Goal: Information Seeking & Learning: Check status

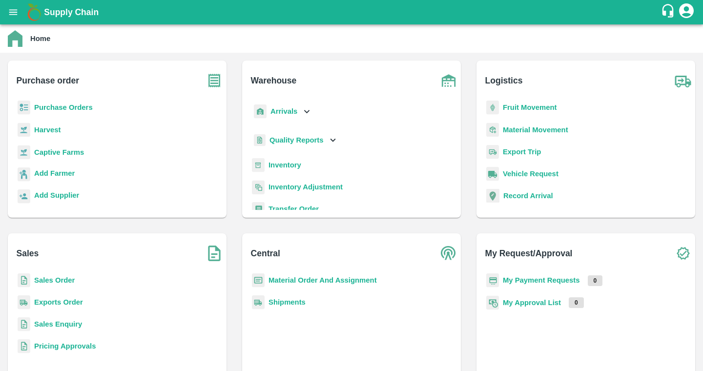
click at [65, 108] on b "Purchase Orders" at bounding box center [63, 107] width 59 height 8
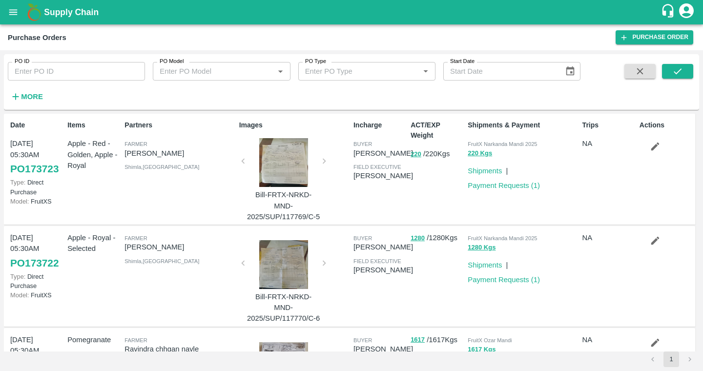
click at [27, 97] on strong "More" at bounding box center [32, 97] width 22 height 8
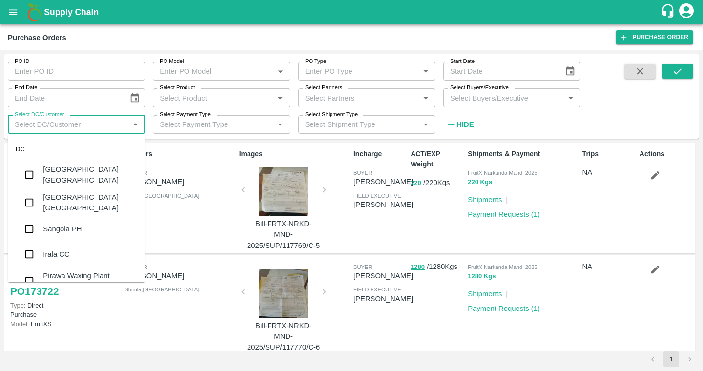
click at [101, 123] on input "Select DC/Customer" at bounding box center [68, 124] width 115 height 13
click at [216, 97] on input "Select Product" at bounding box center [213, 97] width 115 height 13
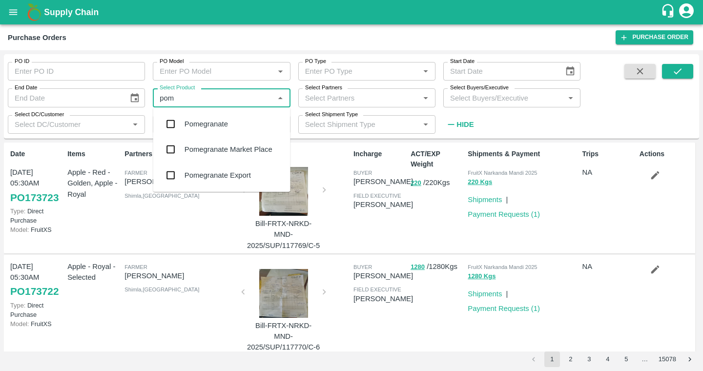
type input "pome"
click at [225, 170] on div "Pomegranate Export" at bounding box center [217, 175] width 66 height 11
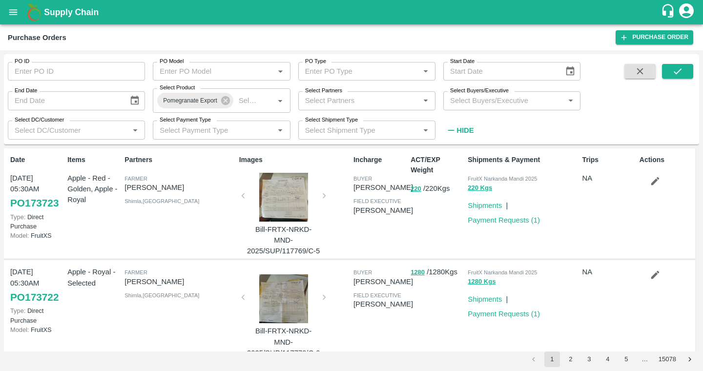
click at [679, 60] on div "PO ID PO ID PO Model PO Model   * PO Type PO Type   * Start Date Start Date End…" at bounding box center [351, 99] width 695 height 82
click at [679, 68] on icon "submit" at bounding box center [677, 71] width 11 height 11
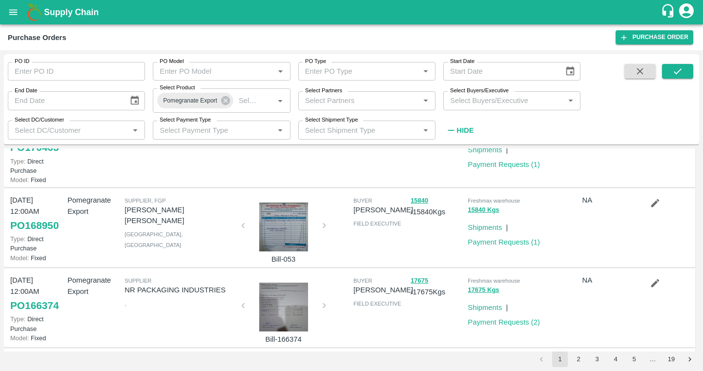
scroll to position [55, 0]
click at [166, 292] on p "NR PACKAGING INDUSTRIES" at bounding box center [179, 290] width 110 height 11
copy p "NR PACKAGING INDUSTRIES"
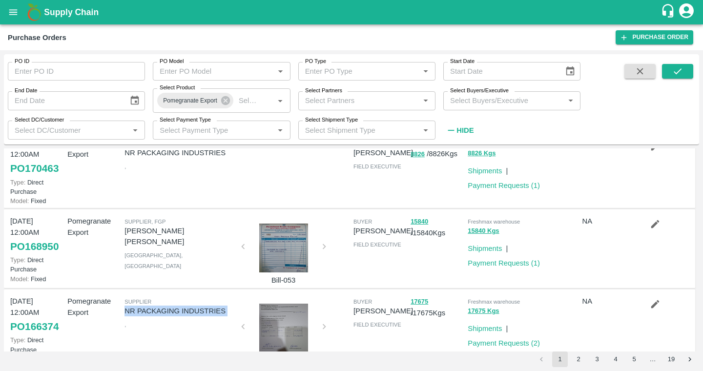
scroll to position [37, 0]
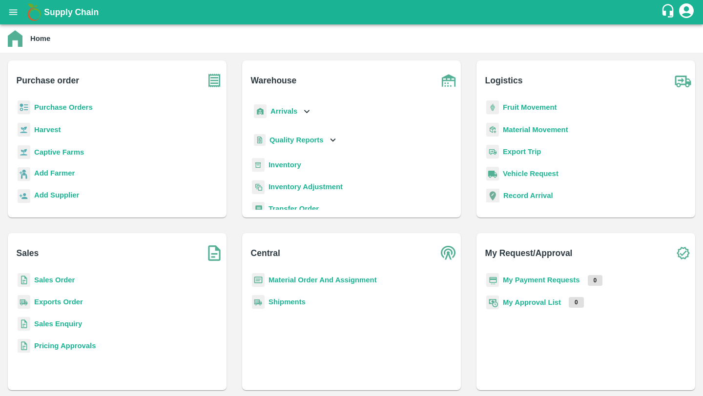
click at [67, 153] on b "Captive Farms" at bounding box center [59, 152] width 50 height 8
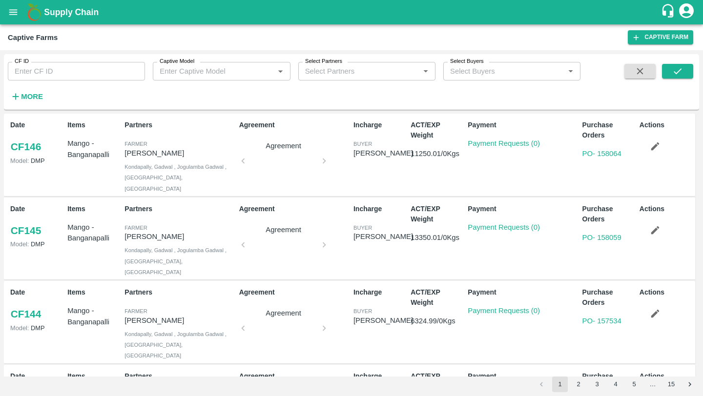
click at [36, 222] on link "CF 145" at bounding box center [25, 231] width 31 height 18
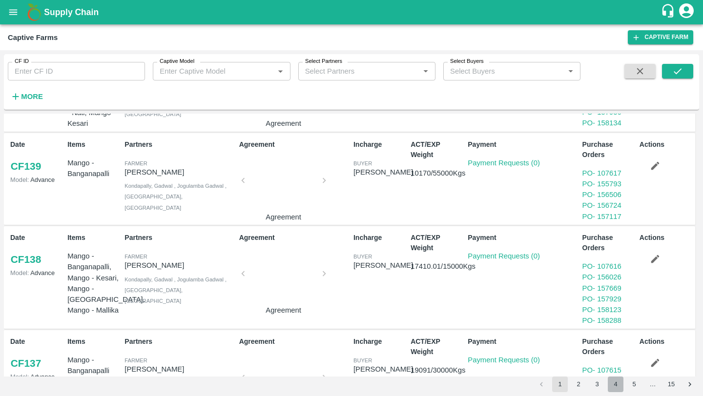
click at [611, 381] on button "4" at bounding box center [616, 385] width 16 height 16
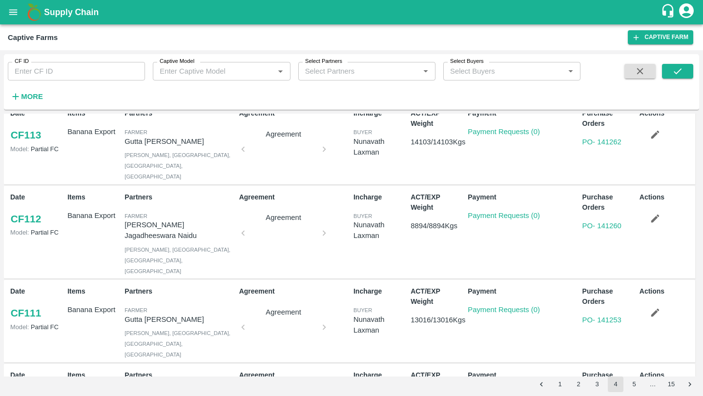
scroll to position [559, 0]
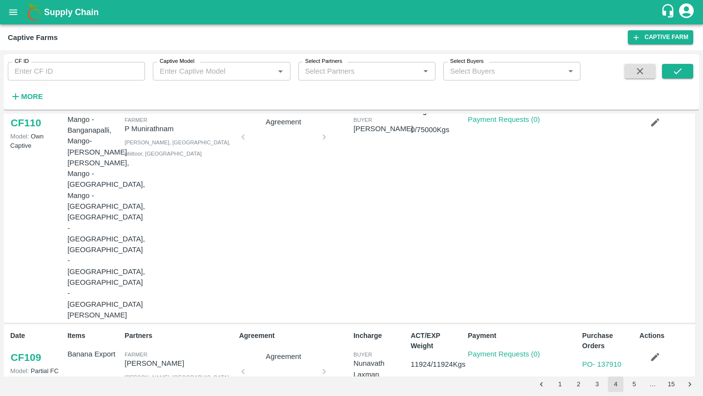
click at [638, 389] on button "5" at bounding box center [634, 385] width 16 height 16
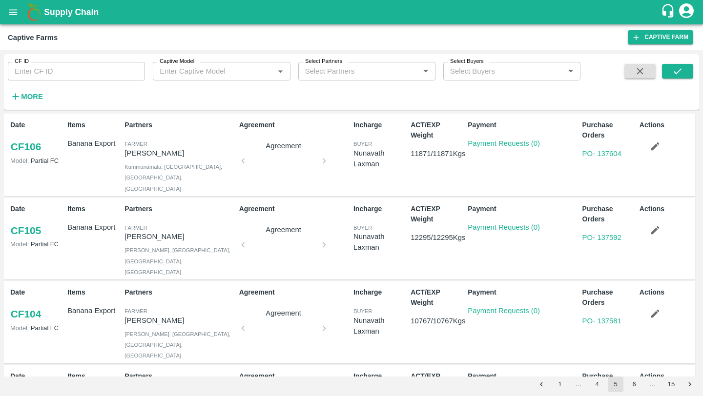
click at [638, 388] on button "6" at bounding box center [634, 385] width 16 height 16
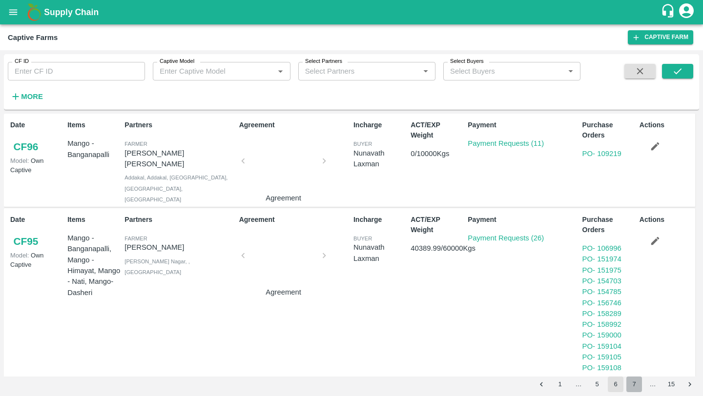
click at [639, 388] on button "7" at bounding box center [634, 385] width 16 height 16
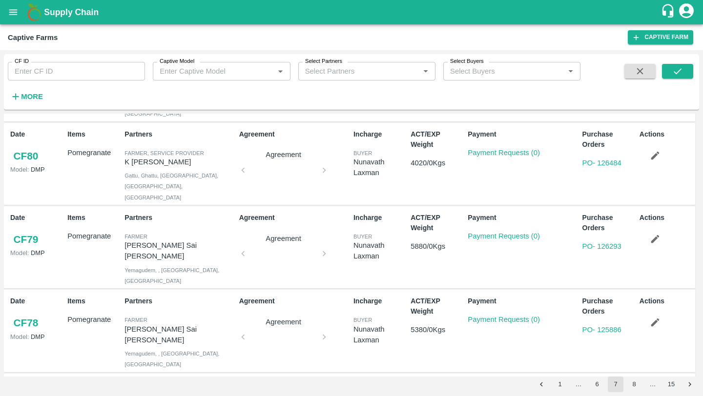
scroll to position [599, 0]
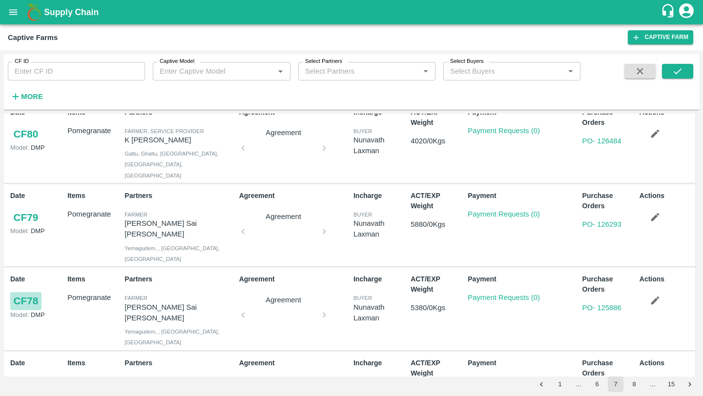
click at [25, 292] on link "CF 78" at bounding box center [25, 301] width 31 height 18
click at [631, 385] on button "8" at bounding box center [634, 385] width 16 height 16
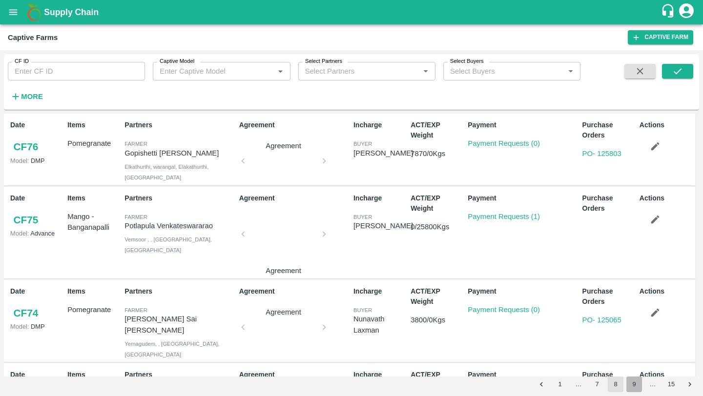
click at [637, 388] on button "9" at bounding box center [634, 385] width 16 height 16
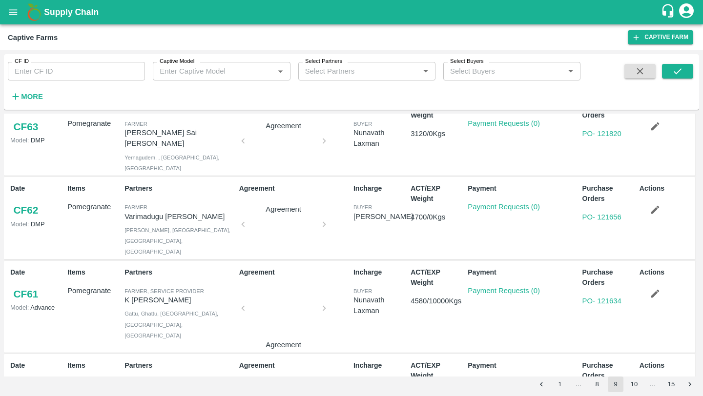
scroll to position [514, 0]
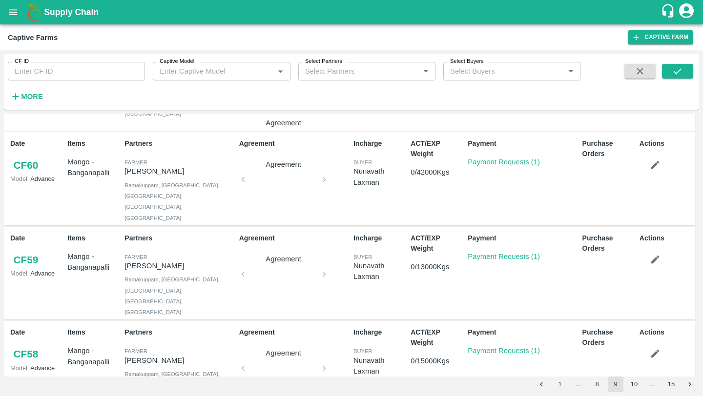
click at [28, 346] on link "CF 58" at bounding box center [25, 355] width 31 height 18
click at [635, 383] on button "10" at bounding box center [634, 385] width 16 height 16
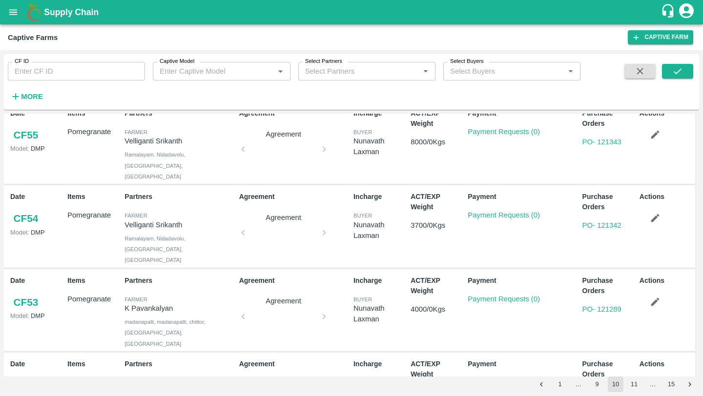
scroll to position [0, 0]
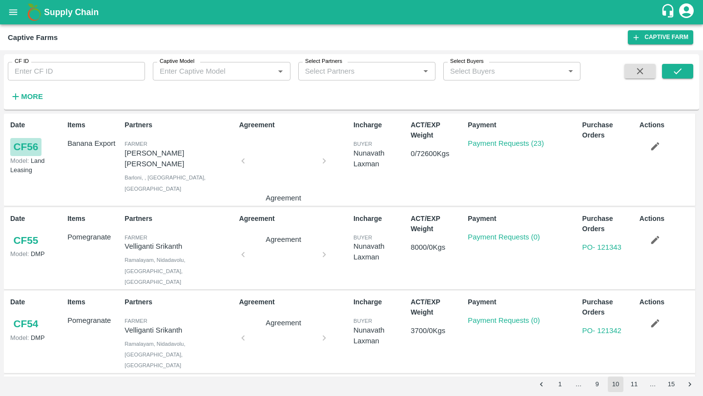
click at [21, 143] on link "CF 56" at bounding box center [25, 147] width 31 height 18
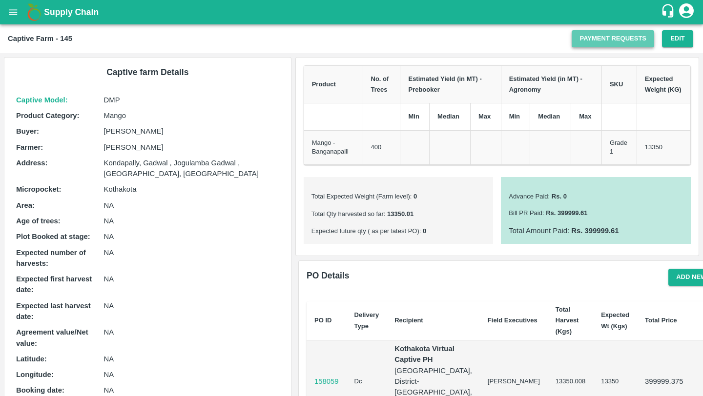
click at [603, 42] on link "Payment Requests" at bounding box center [613, 38] width 82 height 17
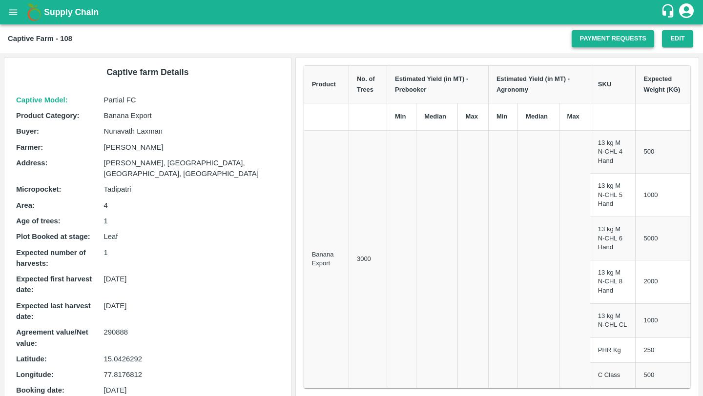
click at [604, 38] on link "Payment Requests" at bounding box center [613, 38] width 82 height 17
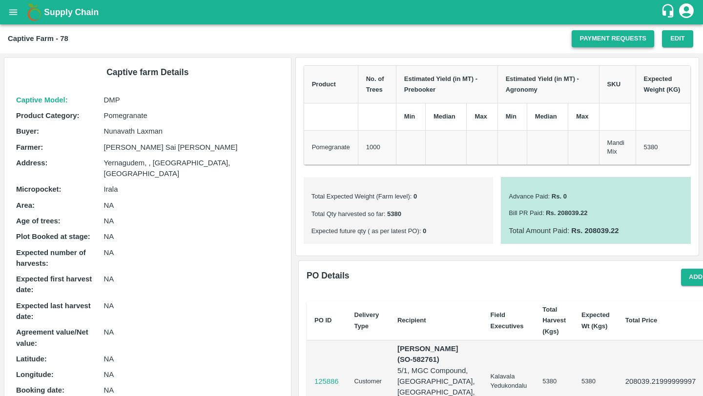
click at [598, 35] on link "Payment Requests" at bounding box center [613, 38] width 82 height 17
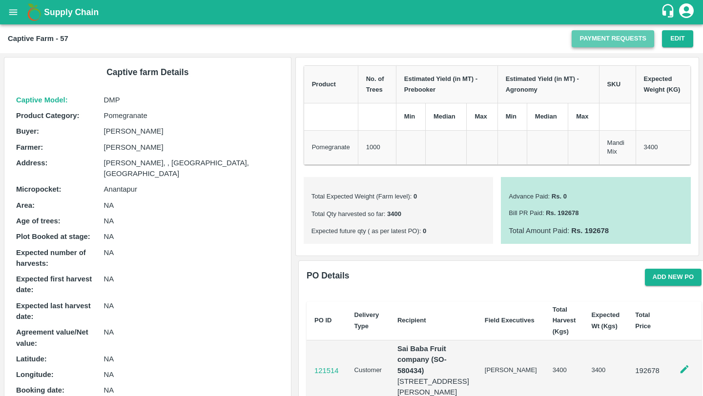
click at [610, 39] on link "Payment Requests" at bounding box center [613, 38] width 82 height 17
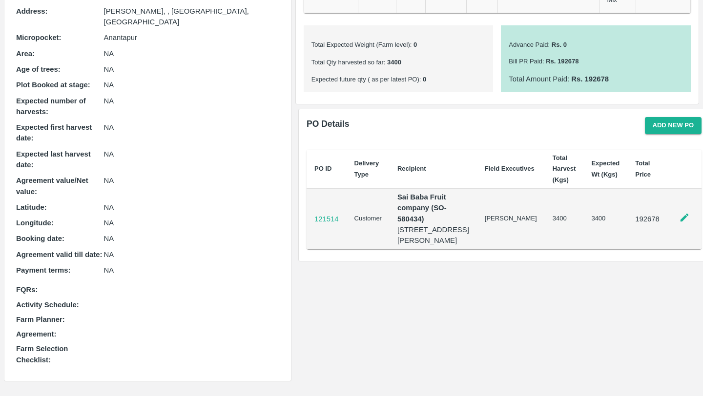
scroll to position [187, 0]
click at [324, 214] on p "121514" at bounding box center [326, 219] width 24 height 11
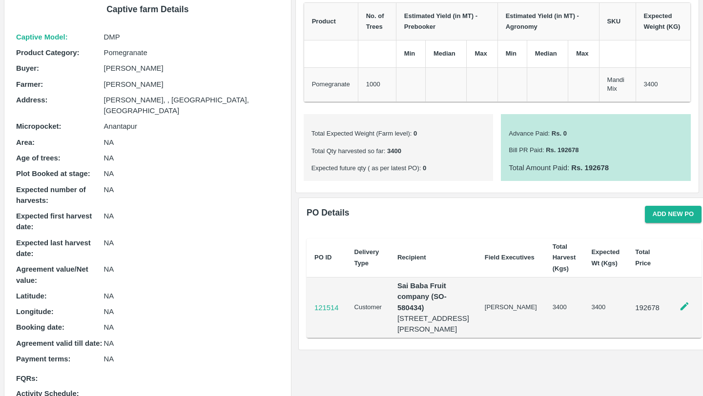
scroll to position [0, 0]
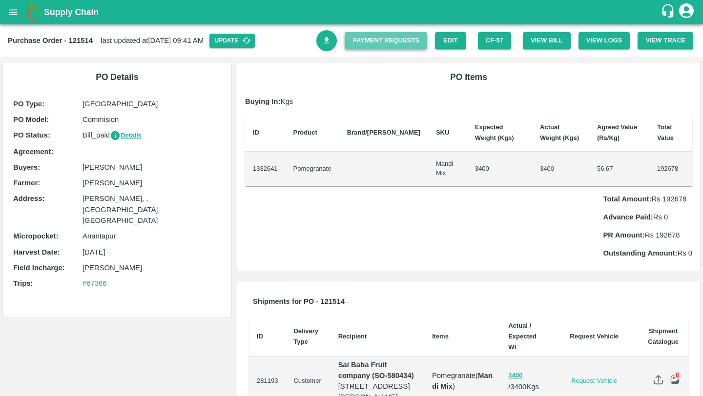
click at [407, 45] on link "Payment Requests" at bounding box center [386, 40] width 82 height 17
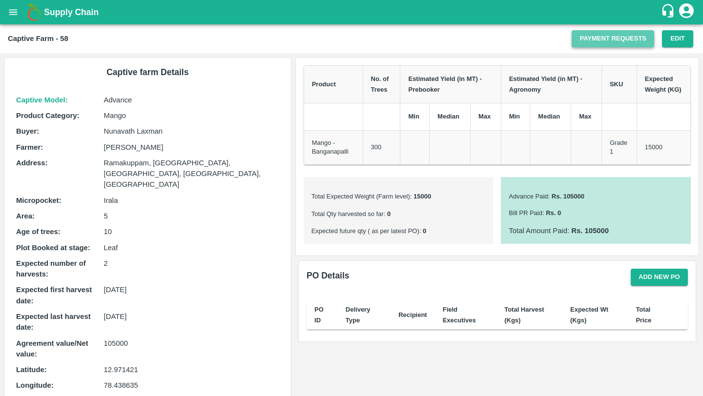
click at [605, 37] on link "Payment Requests" at bounding box center [613, 38] width 82 height 17
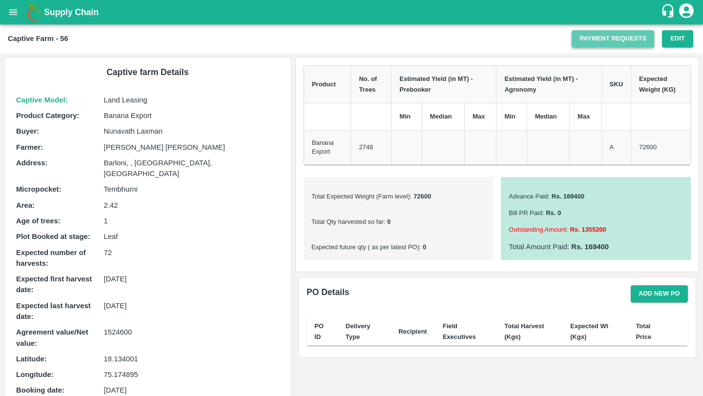
click at [594, 38] on link "Payment Requests" at bounding box center [613, 38] width 82 height 17
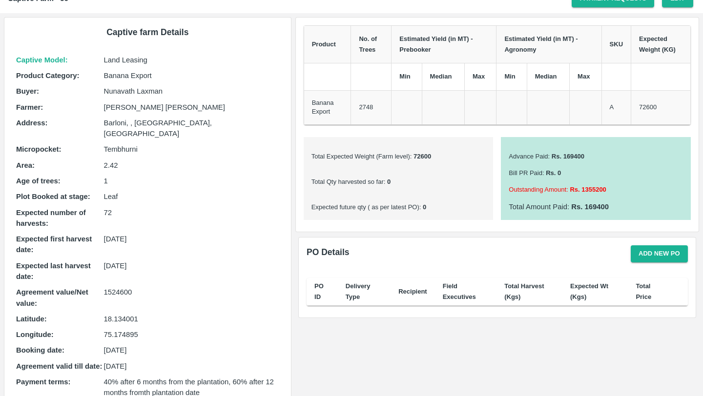
scroll to position [41, 0]
